Goal: Information Seeking & Learning: Understand process/instructions

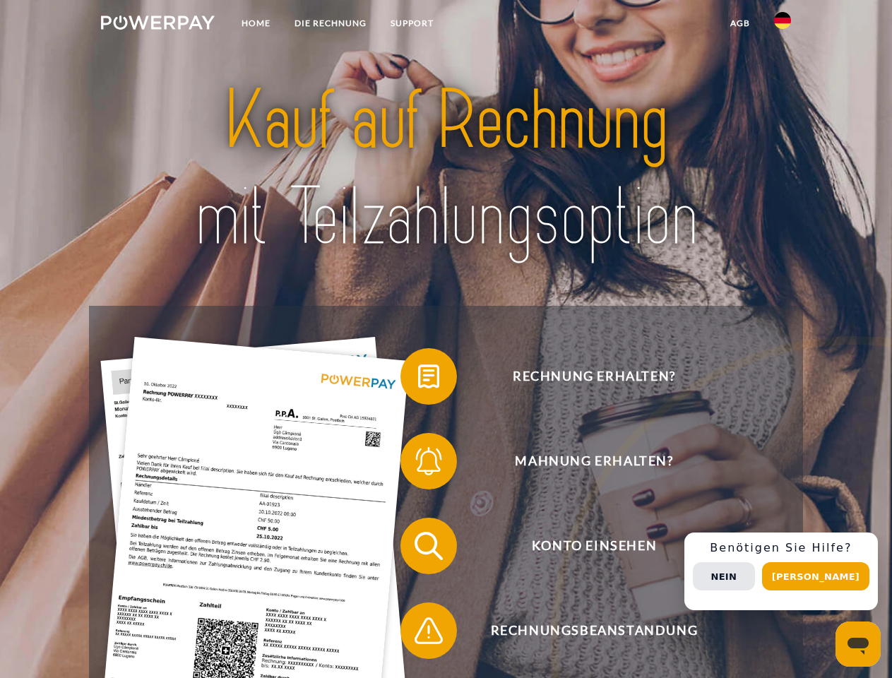
click at [157, 25] on img at bounding box center [158, 23] width 114 height 14
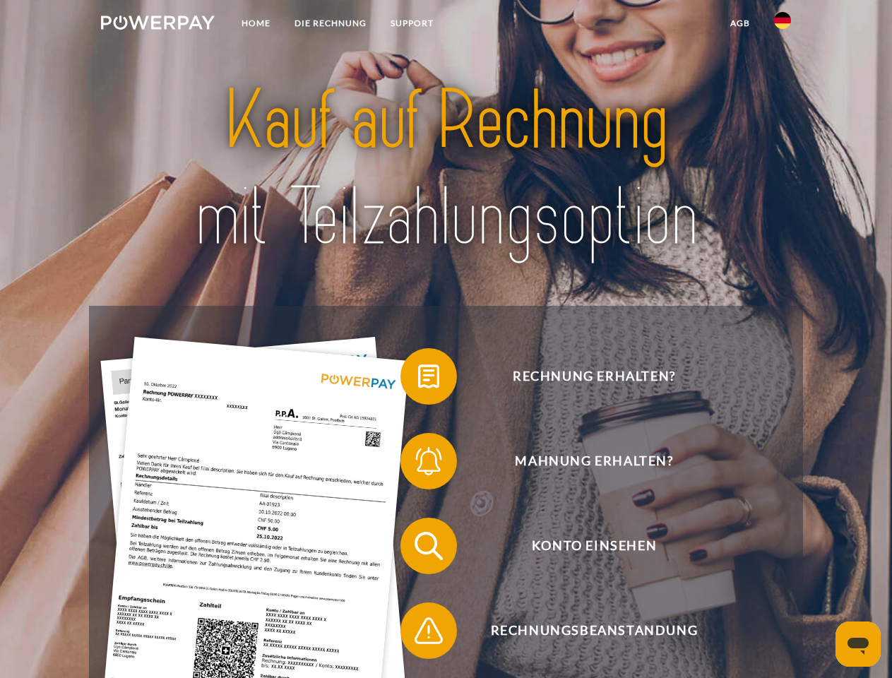
click at [783, 25] on img at bounding box center [782, 20] width 17 height 17
click at [739, 23] on link "agb" at bounding box center [740, 23] width 44 height 25
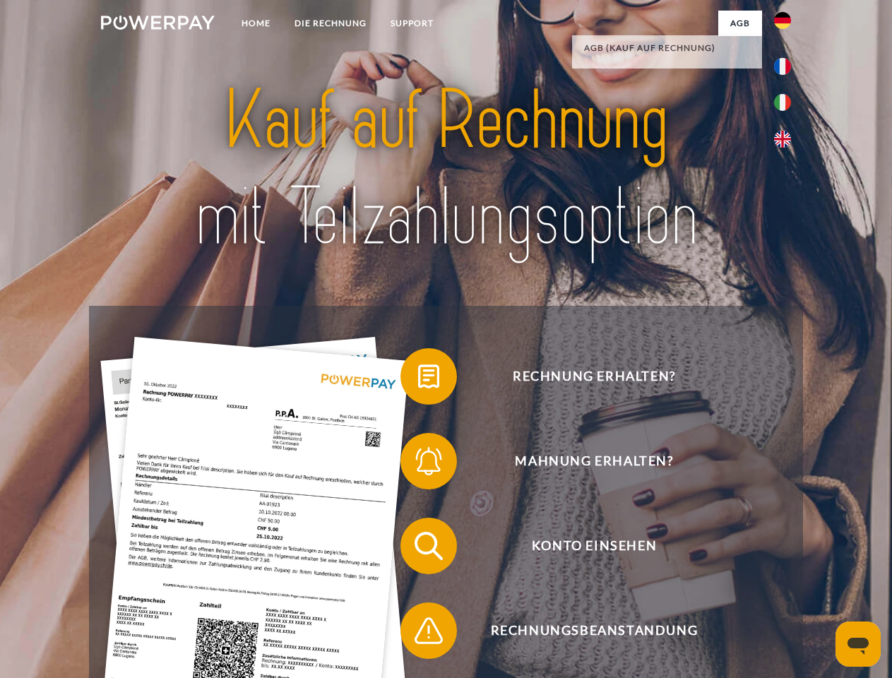
click at [418, 379] on span at bounding box center [407, 376] width 71 height 71
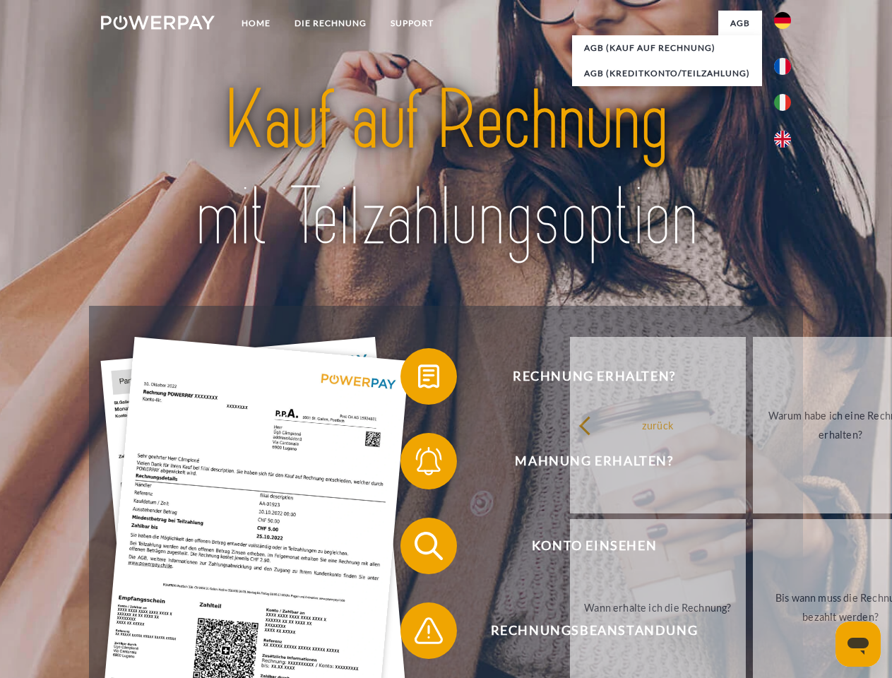
click at [418, 464] on span at bounding box center [407, 461] width 71 height 71
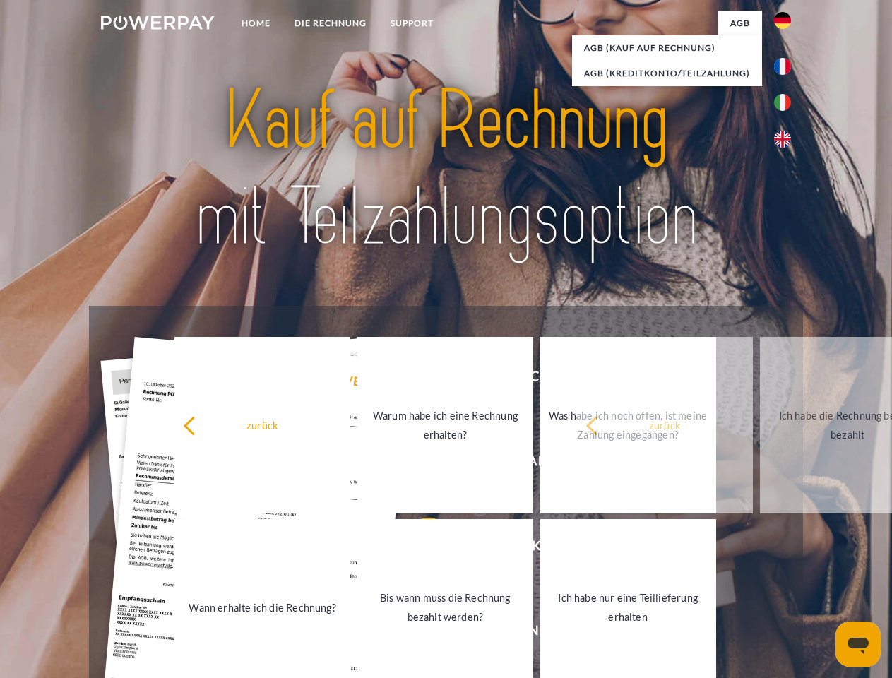
click at [418, 549] on link "Bis wann muss die Rechnung bezahlt werden?" at bounding box center [445, 607] width 176 height 177
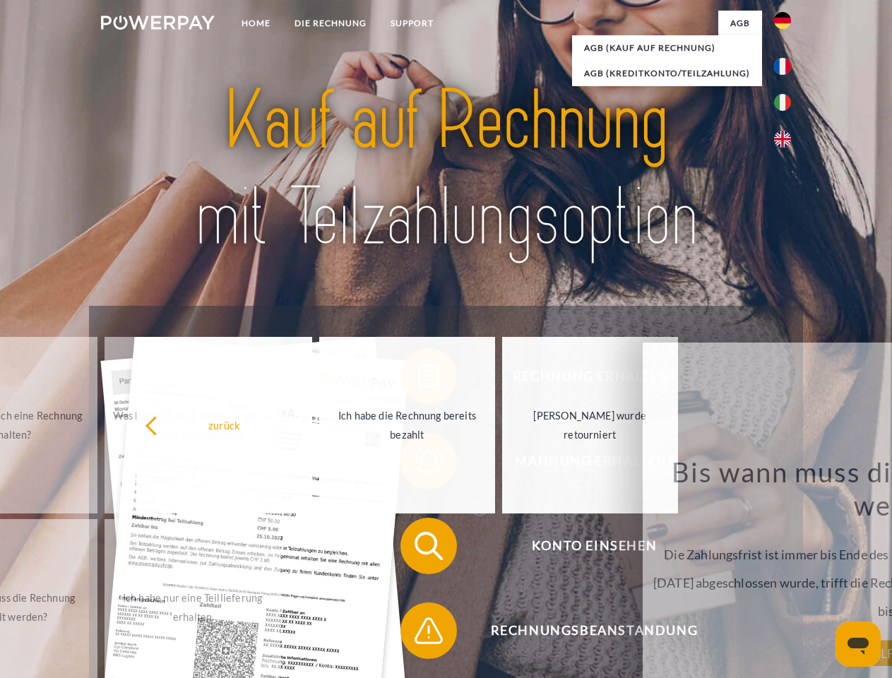
click at [418, 634] on div "Rechnung erhalten? Mahnung erhalten? Konto einsehen" at bounding box center [445, 588] width 713 height 565
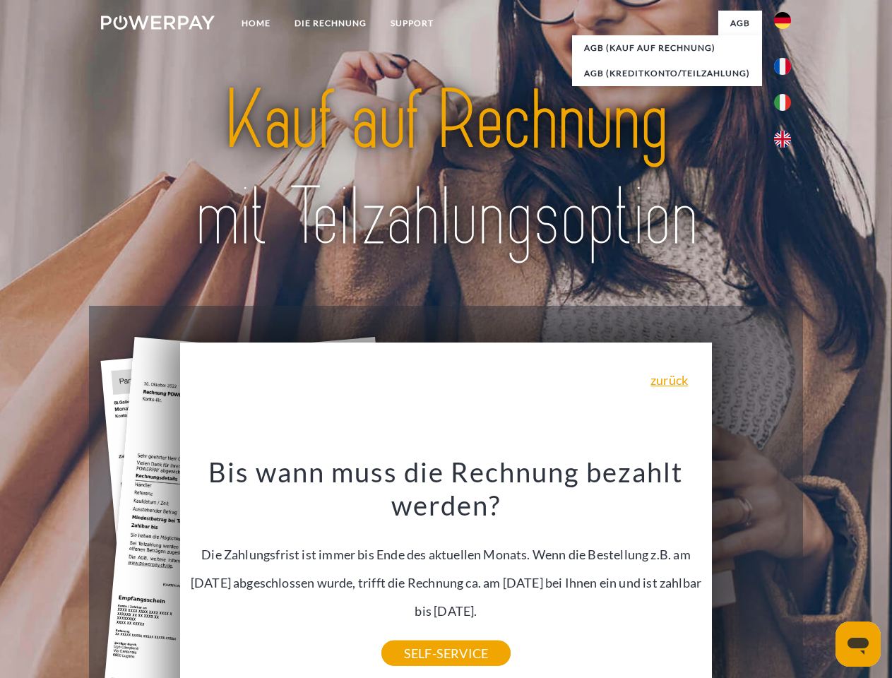
click at [786, 571] on div "Rechnung erhalten? Mahnung erhalten? Konto einsehen" at bounding box center [445, 588] width 713 height 565
click at [751, 574] on span "Konto einsehen" at bounding box center [594, 546] width 346 height 57
click at [821, 576] on header "Home DIE RECHNUNG SUPPORT" at bounding box center [446, 487] width 892 height 975
